Goal: Information Seeking & Learning: Compare options

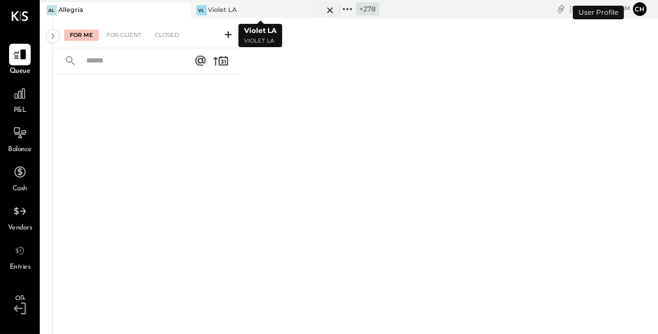
click at [323, 11] on icon at bounding box center [330, 10] width 14 height 14
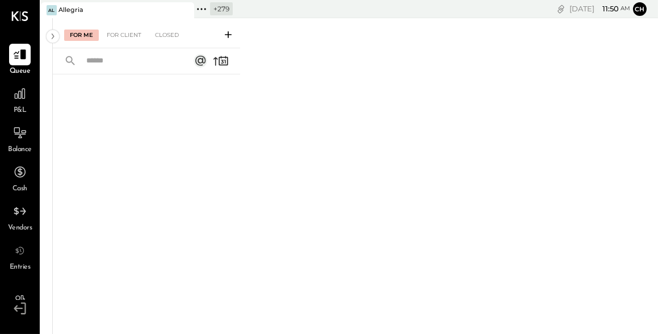
click at [187, 10] on icon at bounding box center [184, 10] width 14 height 14
click at [51, 8] on icon at bounding box center [52, 9] width 2 height 2
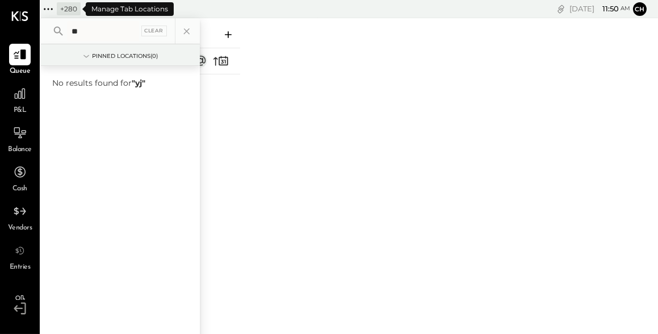
type input "*"
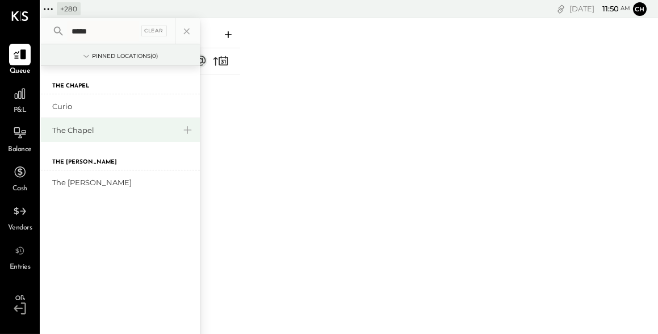
type input "*****"
click at [108, 135] on div "The Chapel" at bounding box center [120, 130] width 159 height 24
click at [109, 134] on div "The Chapel" at bounding box center [113, 130] width 123 height 11
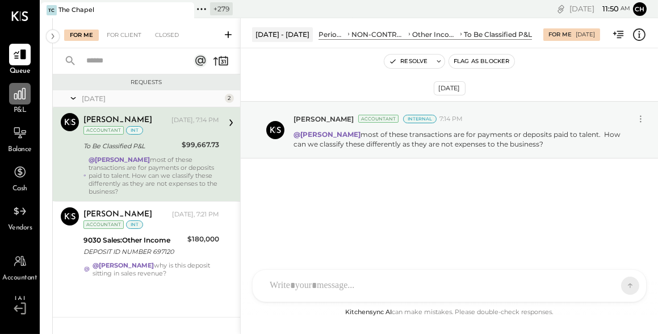
click at [19, 103] on div at bounding box center [20, 94] width 22 height 22
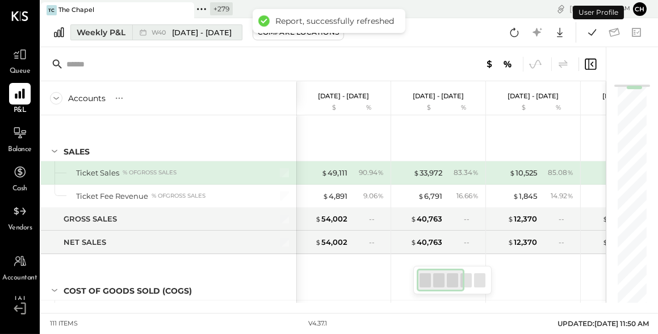
click at [141, 33] on icon at bounding box center [142, 32] width 11 height 11
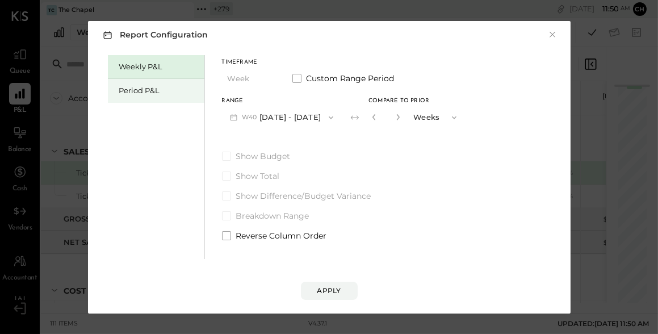
click at [161, 94] on div "Period P&L" at bounding box center [158, 90] width 79 height 11
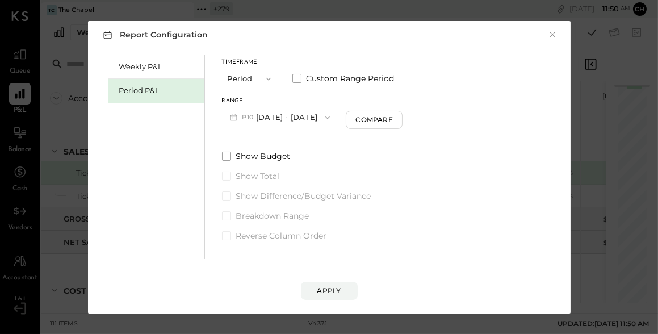
click at [248, 78] on button "Period" at bounding box center [250, 78] width 57 height 21
click at [253, 116] on div "YTD" at bounding box center [251, 119] width 56 height 20
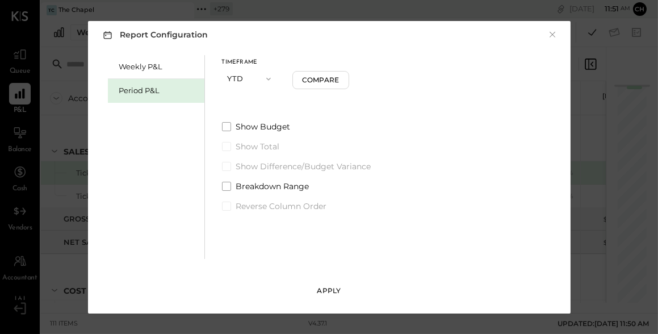
click at [321, 288] on div "Apply" at bounding box center [329, 291] width 24 height 10
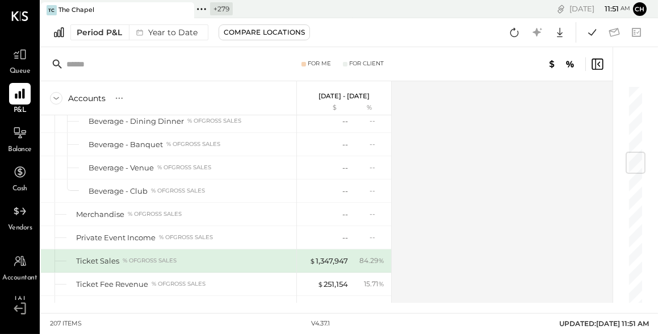
scroll to position [555, 0]
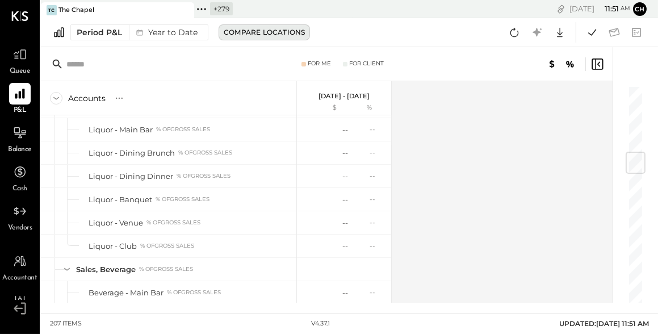
click at [244, 33] on div "Compare Locations" at bounding box center [264, 32] width 81 height 10
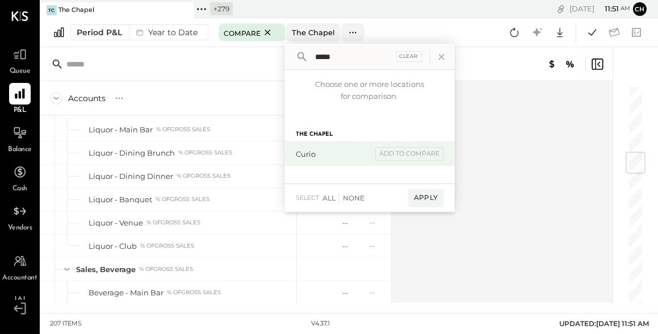
type input "*****"
click at [322, 153] on div "Curio" at bounding box center [334, 154] width 76 height 11
click at [403, 154] on div "add to compare" at bounding box center [409, 154] width 68 height 14
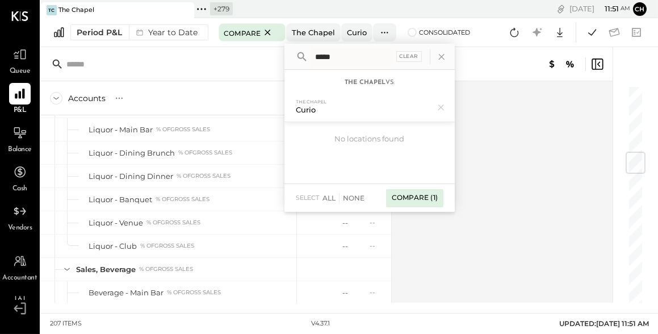
click at [420, 199] on div "Compare (1)" at bounding box center [414, 198] width 57 height 18
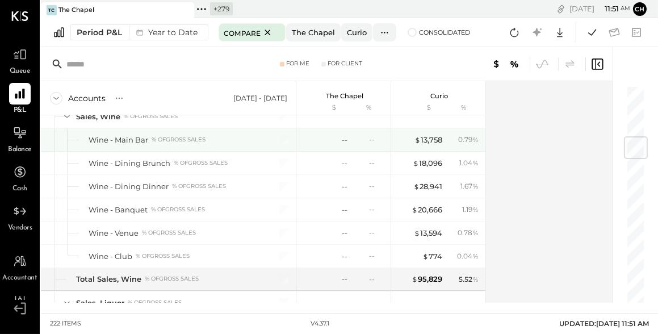
scroll to position [426, 0]
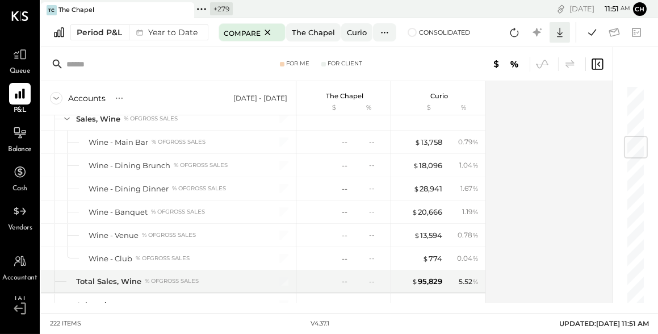
click at [556, 32] on icon at bounding box center [559, 32] width 15 height 15
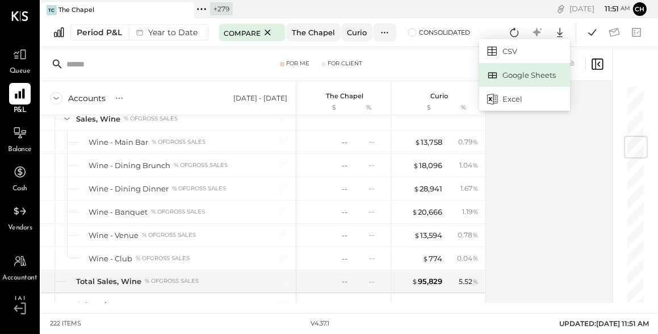
click at [547, 79] on div "Google Sheets" at bounding box center [524, 75] width 91 height 24
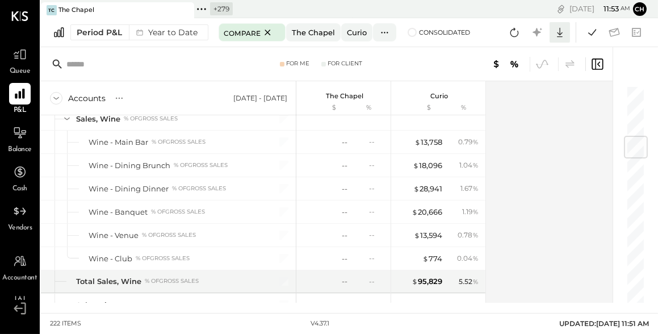
click at [561, 33] on icon at bounding box center [560, 33] width 6 height 10
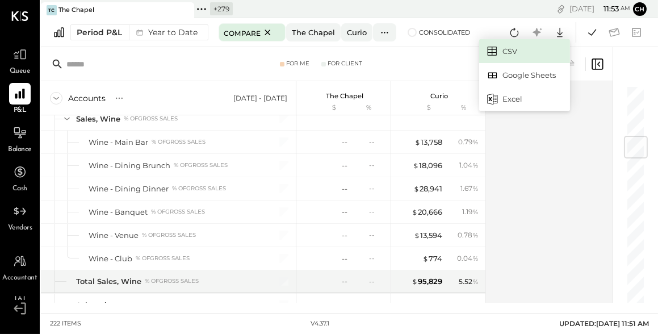
click at [558, 43] on link "CSV" at bounding box center [524, 51] width 91 height 24
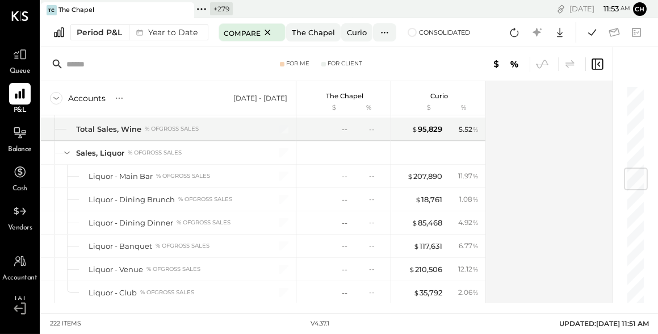
scroll to position [690, 0]
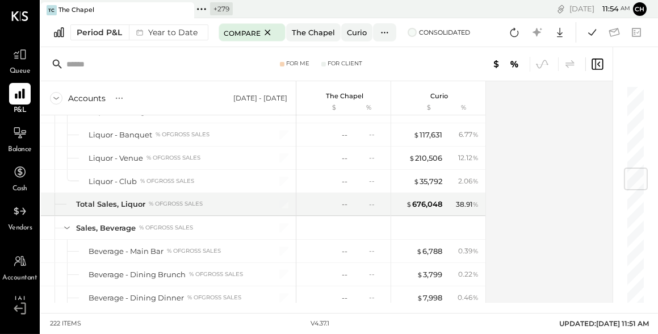
click at [412, 33] on span at bounding box center [412, 32] width 9 height 9
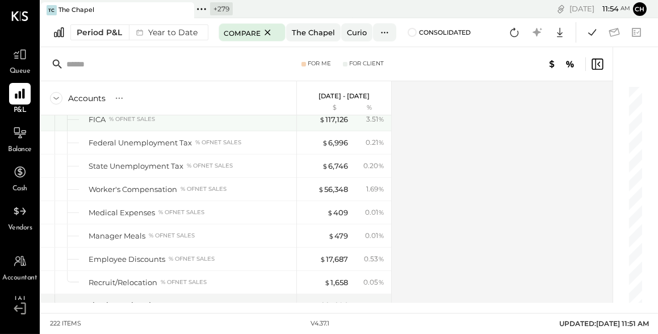
scroll to position [2828, 0]
